Goal: Task Accomplishment & Management: Use online tool/utility

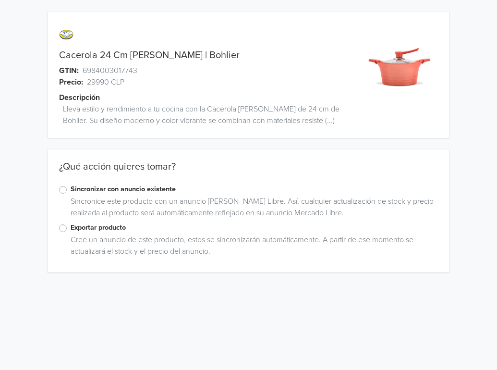
click at [105, 228] on label "Exportar producto" at bounding box center [255, 227] width 368 height 11
click at [0, 0] on input "Exportar producto" at bounding box center [0, 0] width 0 height 0
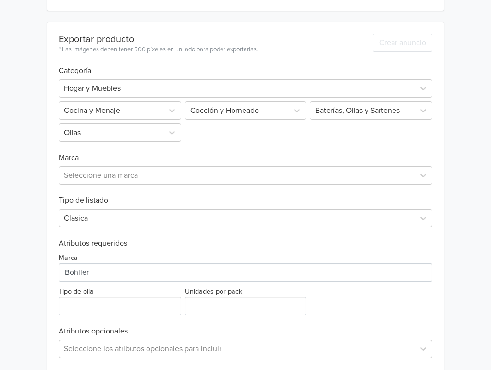
scroll to position [303, 0]
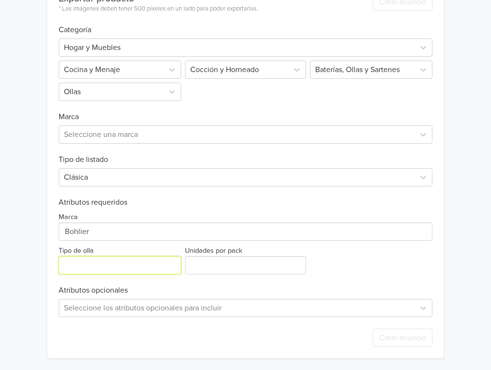
click at [112, 268] on input "Tipo de olla" at bounding box center [120, 265] width 123 height 18
click at [160, 269] on input "Tipo de olla" at bounding box center [120, 265] width 123 height 18
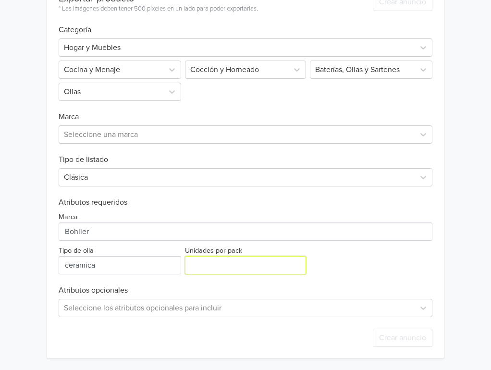
click at [246, 258] on input "Unidades por pack" at bounding box center [245, 265] width 121 height 18
drag, startPoint x: 57, startPoint y: 261, endPoint x: 62, endPoint y: 258, distance: 6.3
click at [62, 258] on div "Exportar producto * Las imágenes deben tener 500 píxeles en un lado para poder …" at bounding box center [245, 169] width 397 height 377
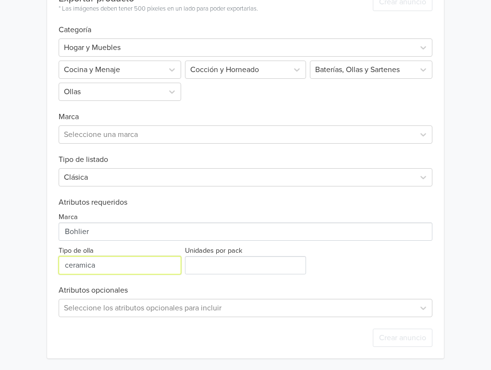
click at [75, 260] on input "Tipo de olla" at bounding box center [120, 265] width 123 height 18
click at [77, 263] on input "Tipo de olla" at bounding box center [120, 265] width 123 height 18
type input "cerámica"
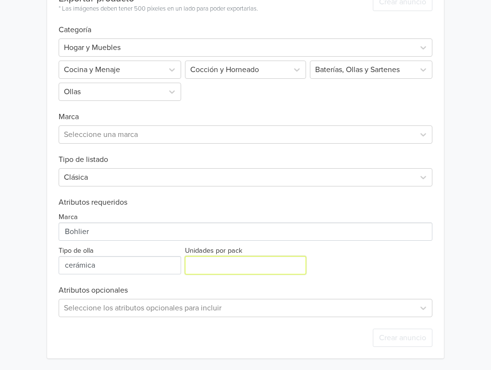
click at [243, 267] on input "Unidades por pack" at bounding box center [245, 265] width 121 height 18
type input "1"
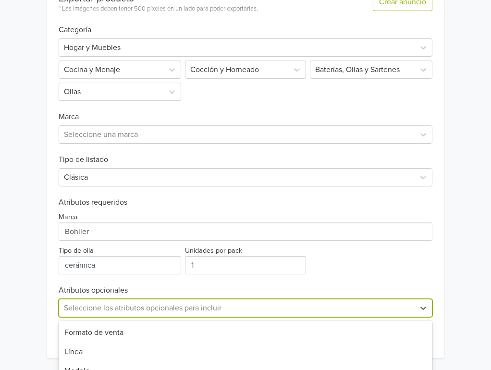
scroll to position [398, 0]
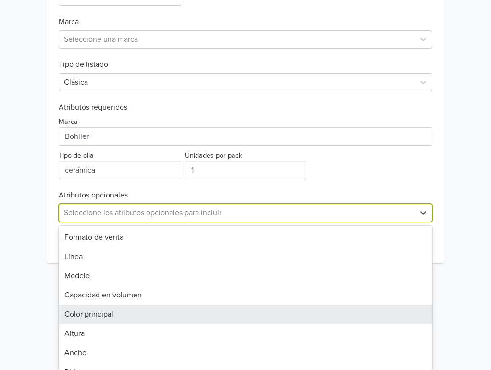
click at [197, 222] on div "28 results available. Use Up and Down to choose options, press Enter to select …" at bounding box center [246, 213] width 374 height 18
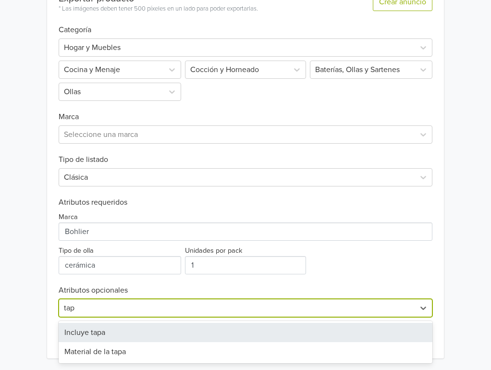
scroll to position [303, 0]
type input "tapa"
click at [184, 335] on div "Incluye tapa" at bounding box center [246, 332] width 374 height 19
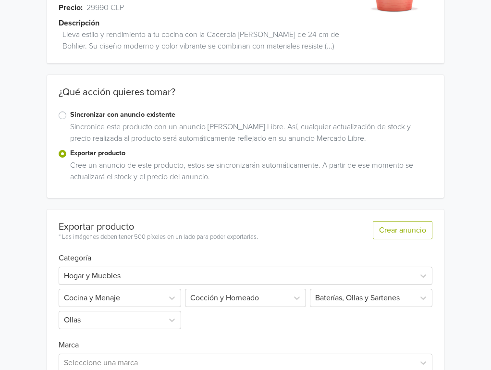
scroll to position [0, 0]
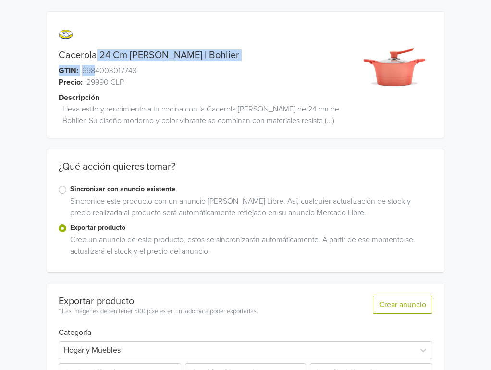
drag, startPoint x: 12, startPoint y: 21, endPoint x: 94, endPoint y: 61, distance: 90.2
click at [94, 61] on div "Cacerola 24 Cm Rosa | Bohlier GTIN: 6984003017743 Precio: 29990 CLP Descripción…" at bounding box center [196, 80] width 298 height 115
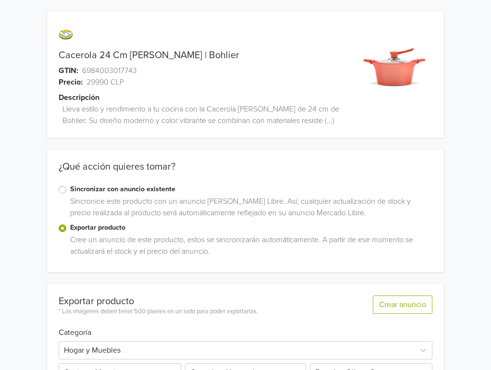
drag, startPoint x: 7, startPoint y: 137, endPoint x: 57, endPoint y: 94, distance: 66.0
click at [57, 93] on div "Cacerola 24 Cm Rosa | Bohlier GTIN: 6984003017743 Precio: 29990 CLP Descripción…" at bounding box center [196, 80] width 298 height 115
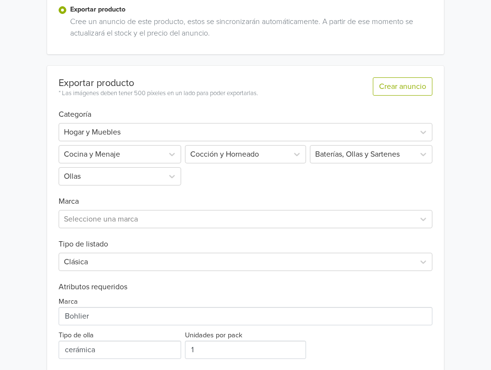
scroll to position [306, 0]
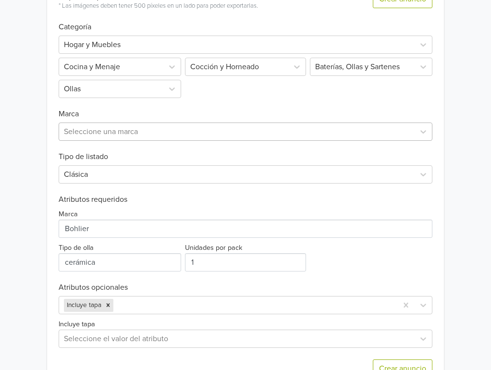
click at [159, 125] on div at bounding box center [237, 131] width 346 height 13
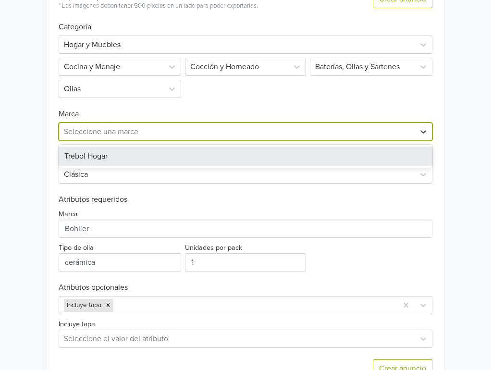
click at [159, 145] on div "Trebol Hogar" at bounding box center [246, 156] width 374 height 23
click at [159, 151] on div "Trebol Hogar" at bounding box center [246, 156] width 374 height 19
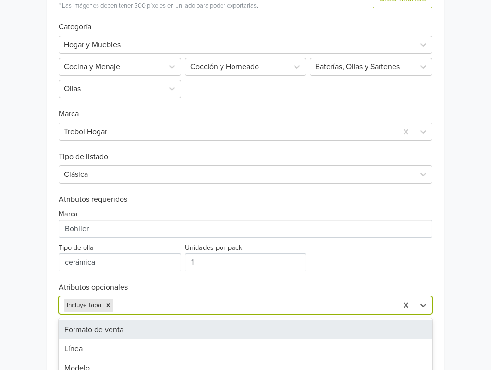
scroll to position [336, 0]
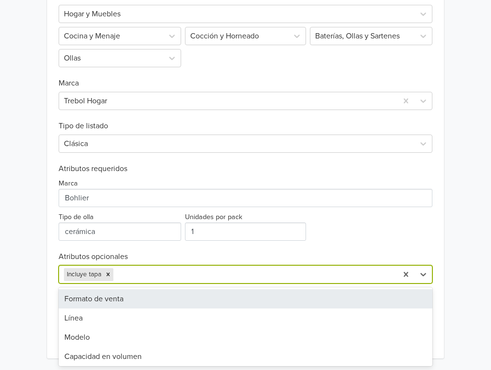
click at [190, 283] on div "27 results available. Use Up and Down to choose options, press Enter to select …" at bounding box center [246, 274] width 374 height 18
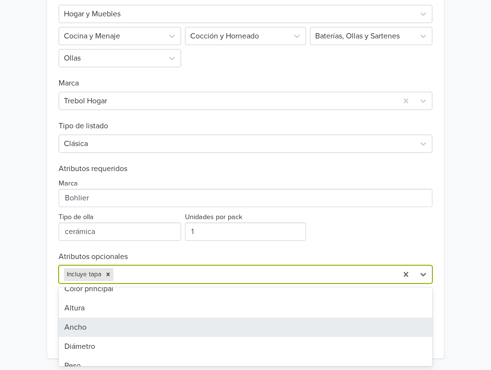
scroll to position [43, 0]
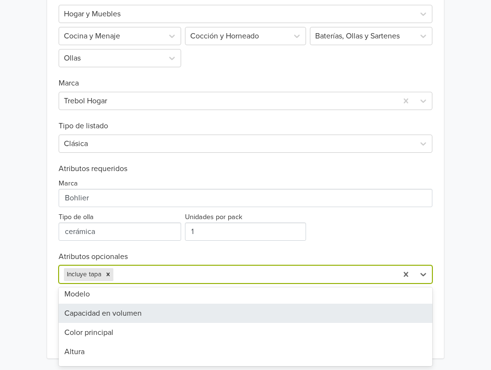
click at [149, 319] on div "Capacidad en volumen" at bounding box center [246, 313] width 374 height 19
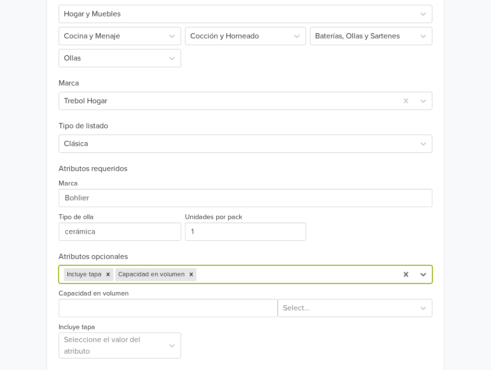
scroll to position [378, 0]
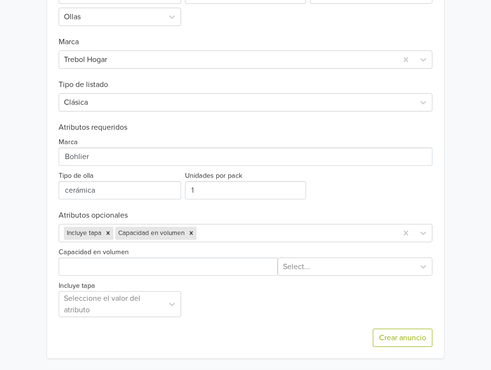
click at [194, 275] on div "Capacidad en volumen Select... Incluye tapa Seleccione el valor del atributo" at bounding box center [246, 279] width 374 height 75
click at [196, 255] on div "Capacidad en volumen Select..." at bounding box center [246, 261] width 374 height 30
click at [184, 262] on input "Capacidad en volumen" at bounding box center [169, 267] width 220 height 18
click at [203, 212] on h6 "Atributos opcionales" at bounding box center [246, 215] width 374 height 9
click at [169, 257] on div "Capacidad en volumen Select..." at bounding box center [246, 261] width 374 height 30
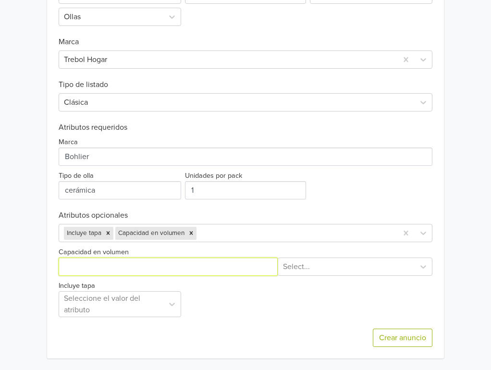
click at [180, 261] on input "Capacidad en volumen" at bounding box center [169, 267] width 220 height 18
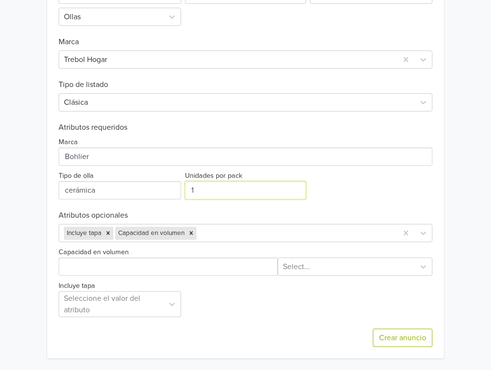
click at [308, 197] on div "Marca Tipo de olla Unidades por pack 1" at bounding box center [246, 165] width 374 height 67
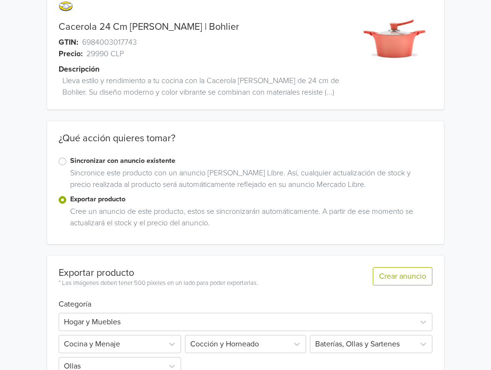
scroll to position [0, 0]
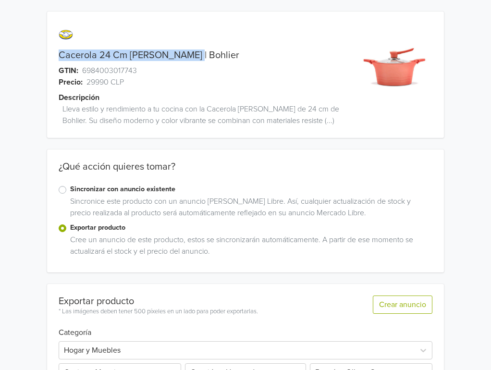
drag, startPoint x: 58, startPoint y: 55, endPoint x: 193, endPoint y: 55, distance: 135.0
click at [193, 55] on div "Cacerola 24 Cm Rosa | Bohlier" at bounding box center [196, 55] width 298 height 12
copy link "Cacerola 24 Cm Rosa | Bohlier"
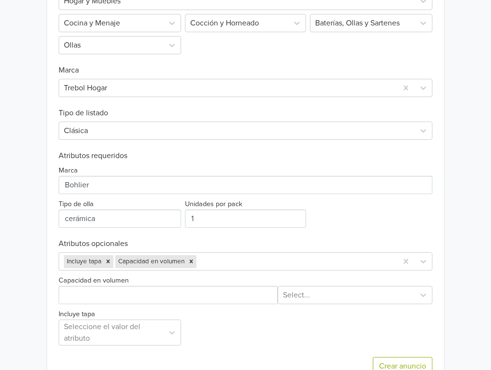
scroll to position [378, 0]
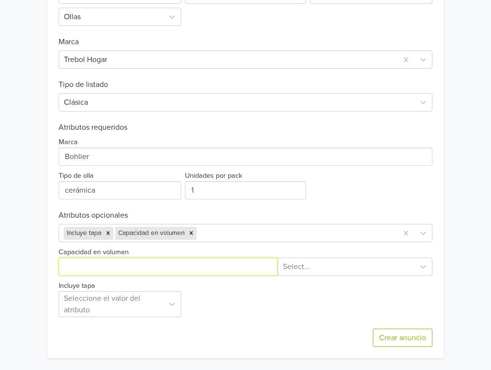
click at [194, 267] on input "Capacidad en volumen" at bounding box center [169, 267] width 220 height 18
type input "3"
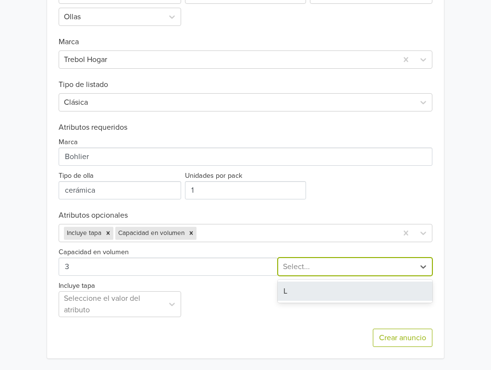
click at [317, 265] on div at bounding box center [346, 266] width 127 height 13
click at [317, 281] on div "L" at bounding box center [355, 291] width 155 height 23
click at [309, 292] on div "L" at bounding box center [355, 291] width 155 height 19
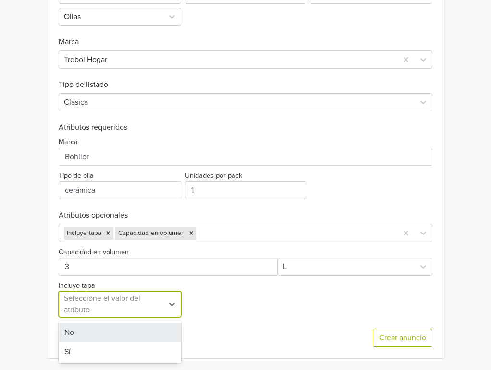
click at [145, 293] on div "Seleccione el valor del atributo" at bounding box center [111, 304] width 95 height 23
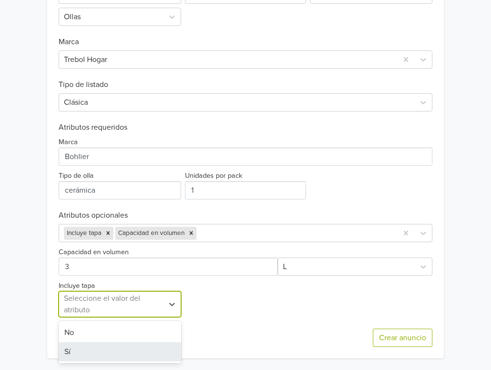
click at [141, 344] on div "Sí" at bounding box center [120, 351] width 123 height 19
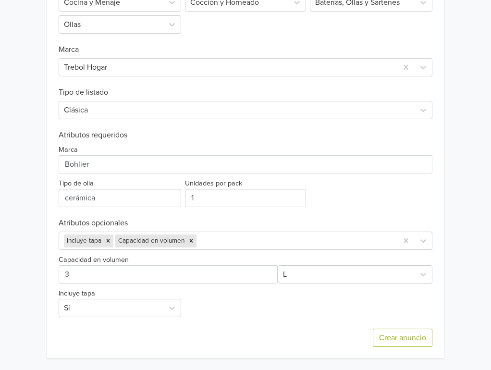
click at [233, 327] on div "Crear anuncio" at bounding box center [246, 337] width 374 height 41
click at [381, 338] on button "Crear anuncio" at bounding box center [403, 338] width 60 height 18
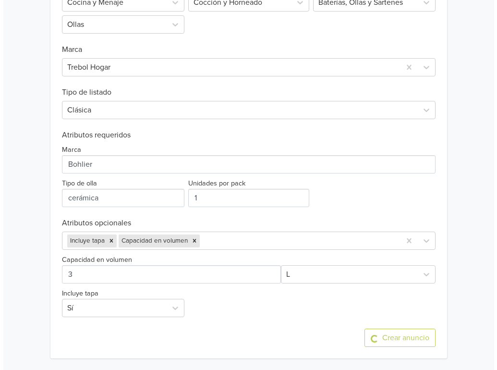
scroll to position [0, 0]
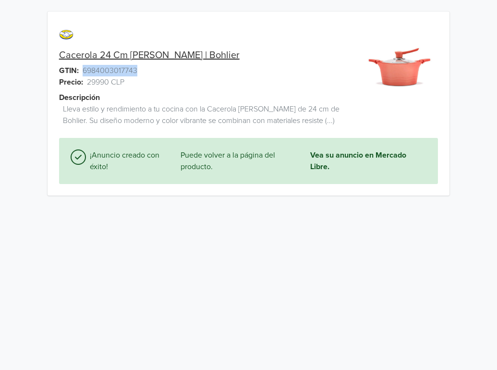
drag, startPoint x: 138, startPoint y: 69, endPoint x: 84, endPoint y: 70, distance: 54.3
click at [84, 70] on div "GTIN: 6984003017743" at bounding box center [199, 71] width 302 height 12
copy span "6984003017743"
